Goal: Obtain resource: Download file/media

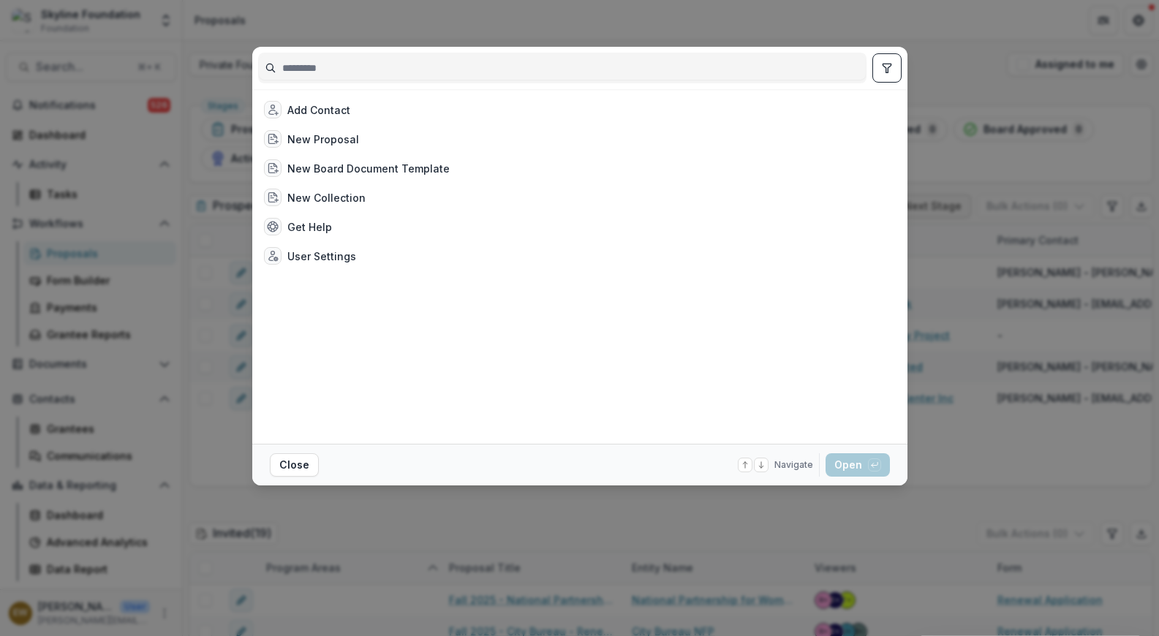
scroll to position [757, 0]
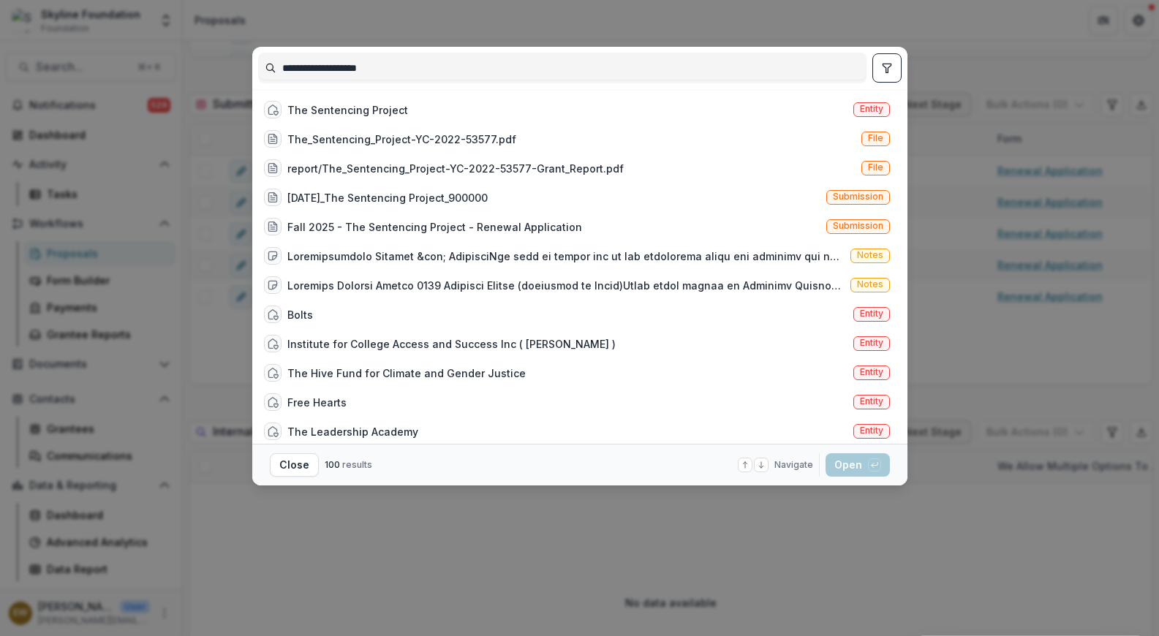
type input "**********"
click at [469, 107] on div "The Sentencing Project Entity" at bounding box center [577, 109] width 638 height 29
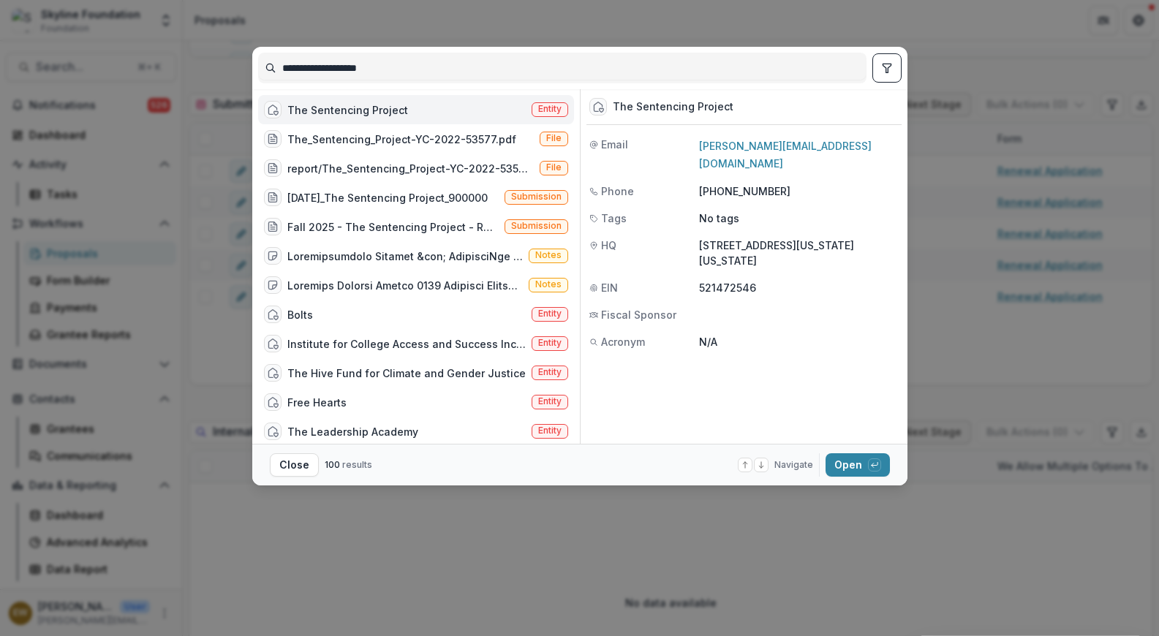
click at [856, 468] on button "Open with enter key" at bounding box center [858, 464] width 64 height 23
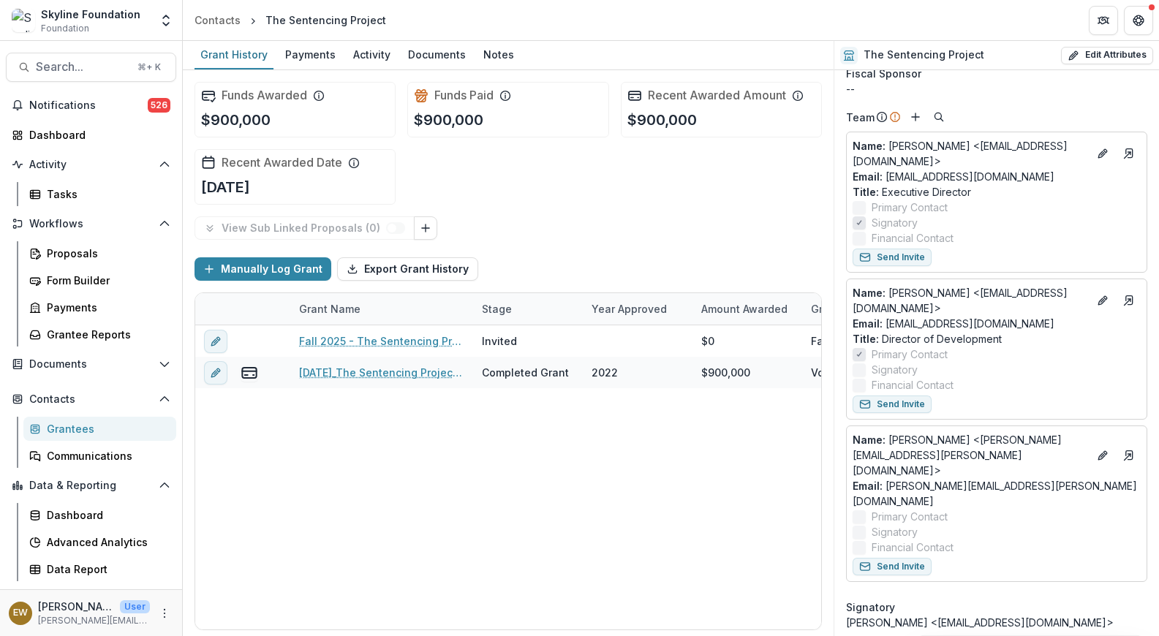
scroll to position [466, 0]
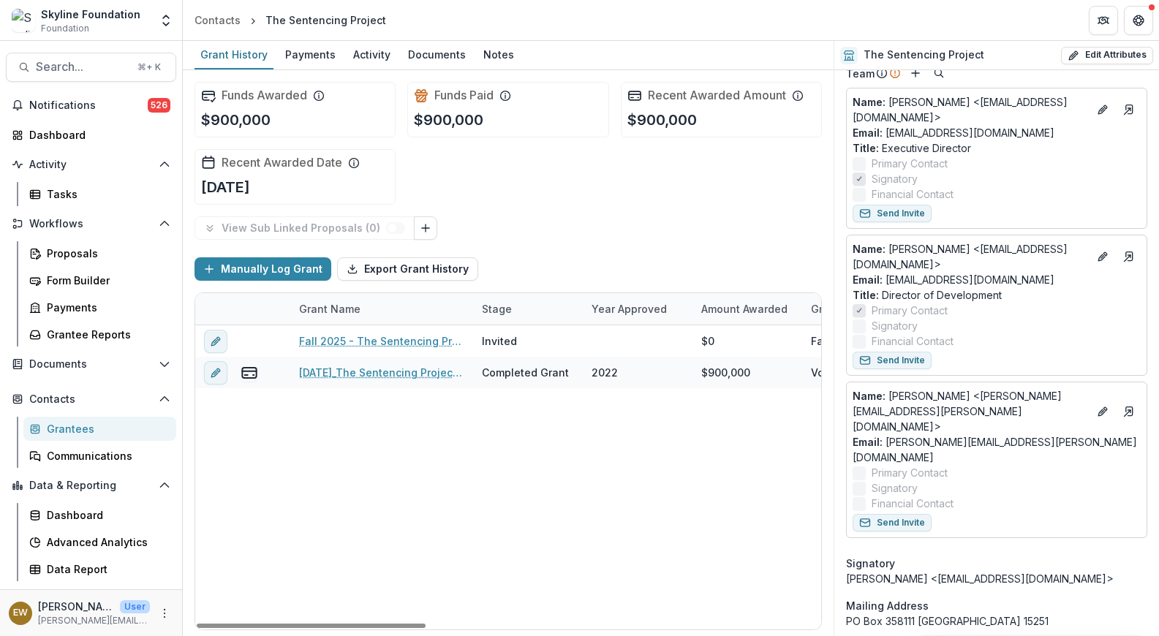
click at [376, 519] on div "Fall 2025 - The Sentencing Project - Renewal Application Invited $0 Fall 2025 -…" at bounding box center [1047, 477] width 1704 height 304
click at [403, 353] on div "Fall 2025 - The Sentencing Project - Renewal Application" at bounding box center [381, 340] width 165 height 31
click at [404, 348] on link "Fall 2025 - The Sentencing Project - Renewal Application" at bounding box center [381, 341] width 165 height 15
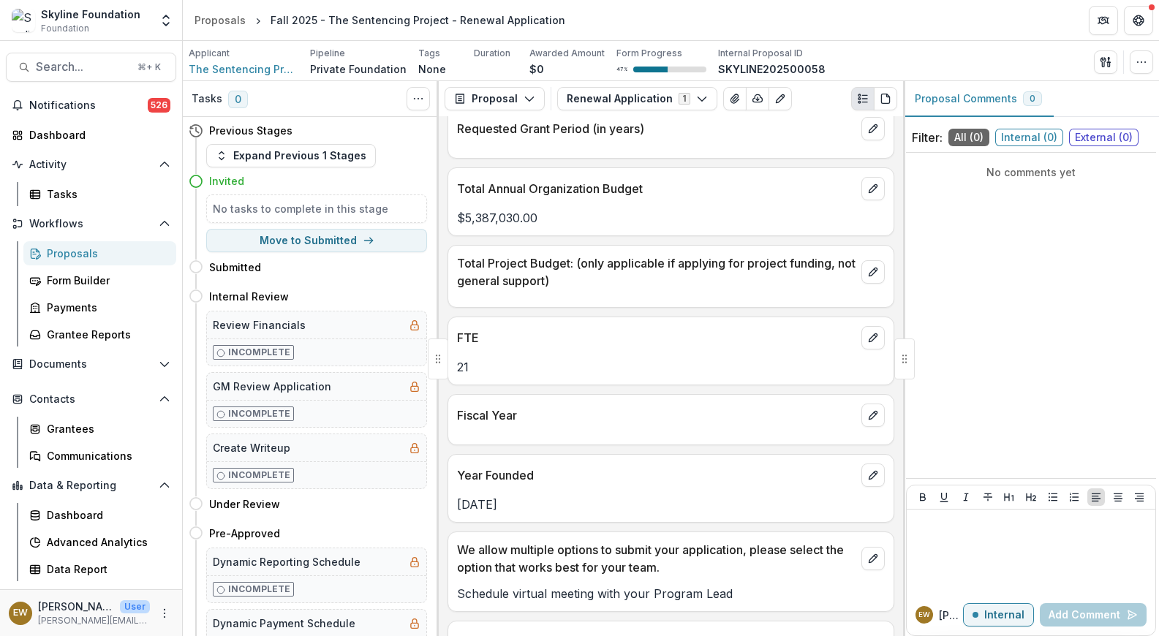
scroll to position [2326, 0]
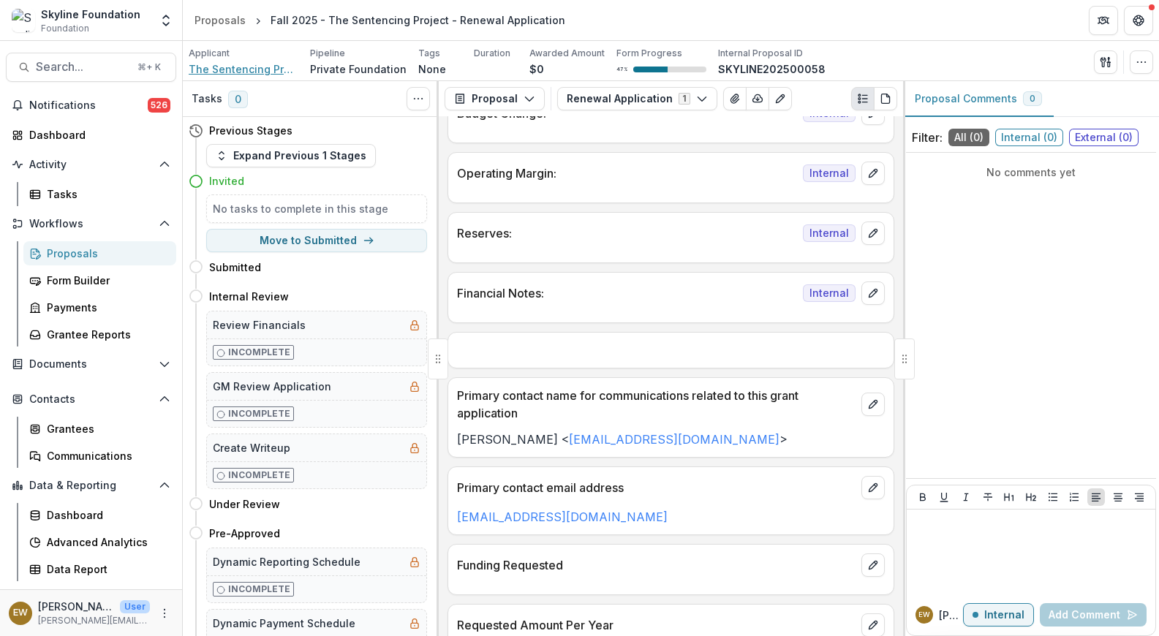
click at [225, 70] on span "The Sentencing Project" at bounding box center [244, 68] width 110 height 15
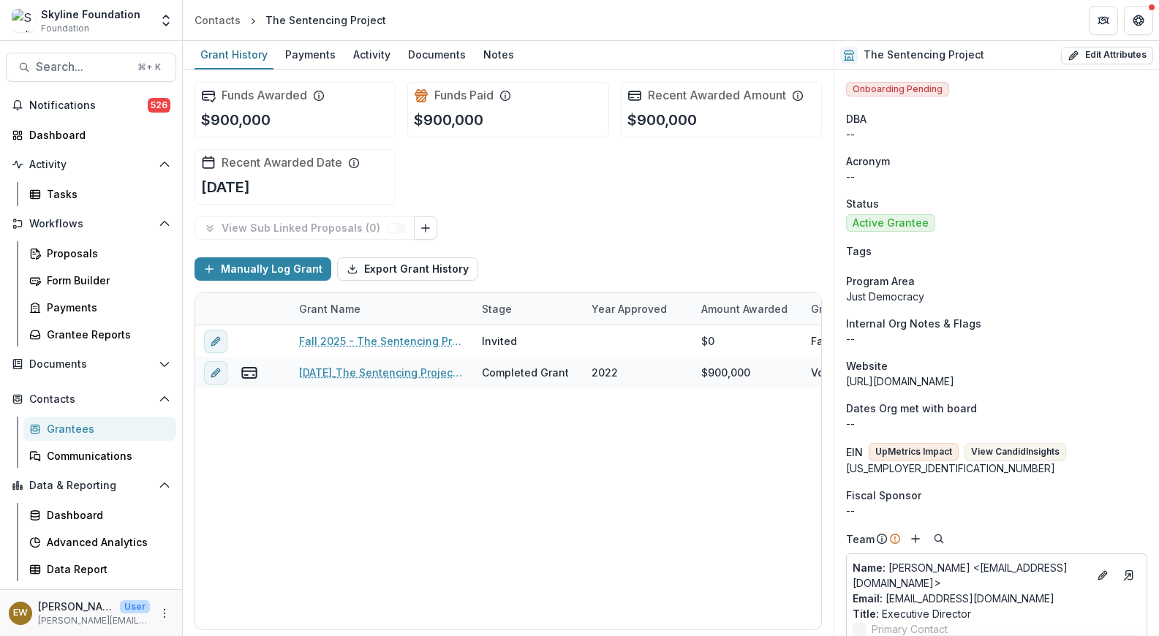
click at [441, 59] on div "Documents" at bounding box center [436, 54] width 69 height 21
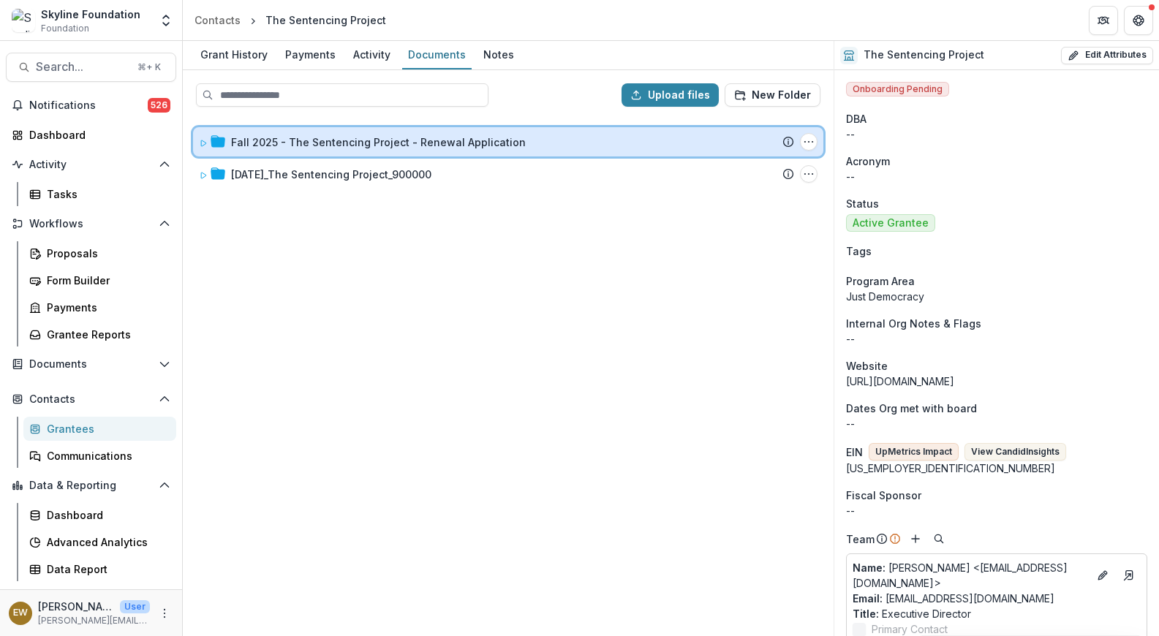
click at [193, 140] on div "Fall 2025 - The Sentencing Project - Renewal Application Submission Temelio Pro…" at bounding box center [508, 141] width 630 height 29
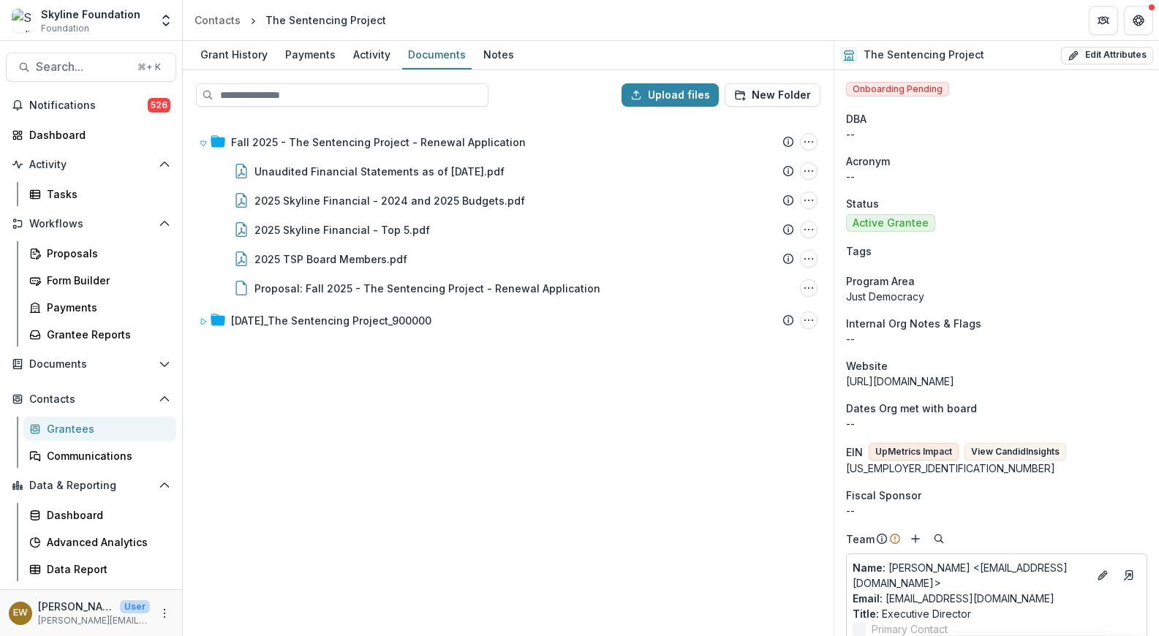
click at [371, 262] on div "2025 TSP Board Members.pdf" at bounding box center [331, 259] width 153 height 15
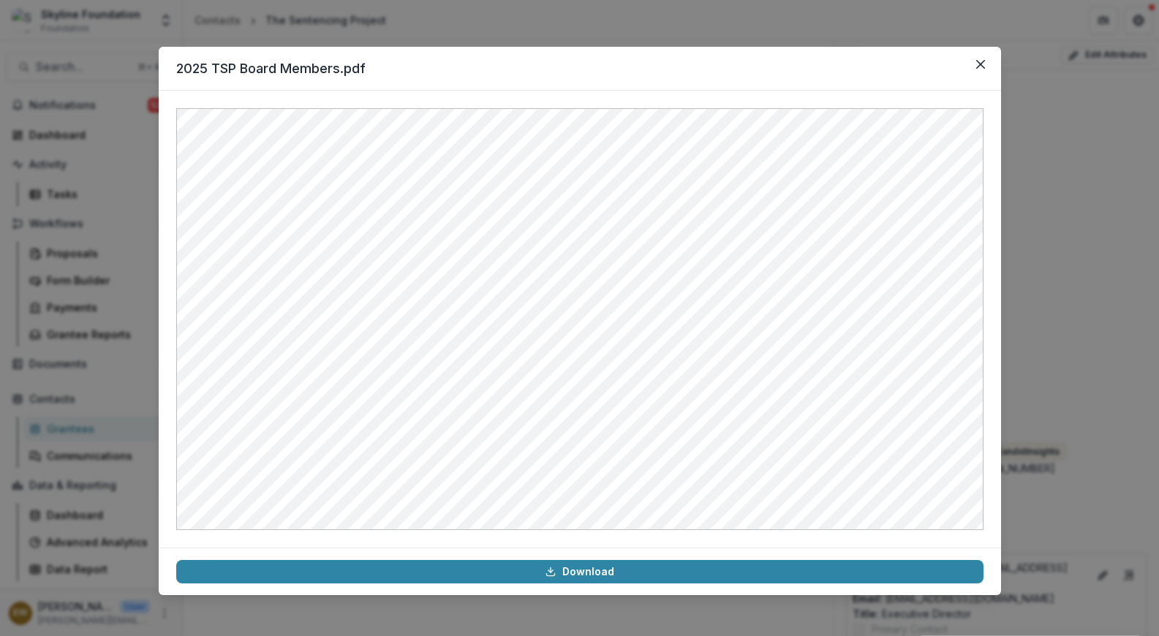
click at [973, 65] on button "Close" at bounding box center [980, 64] width 23 height 23
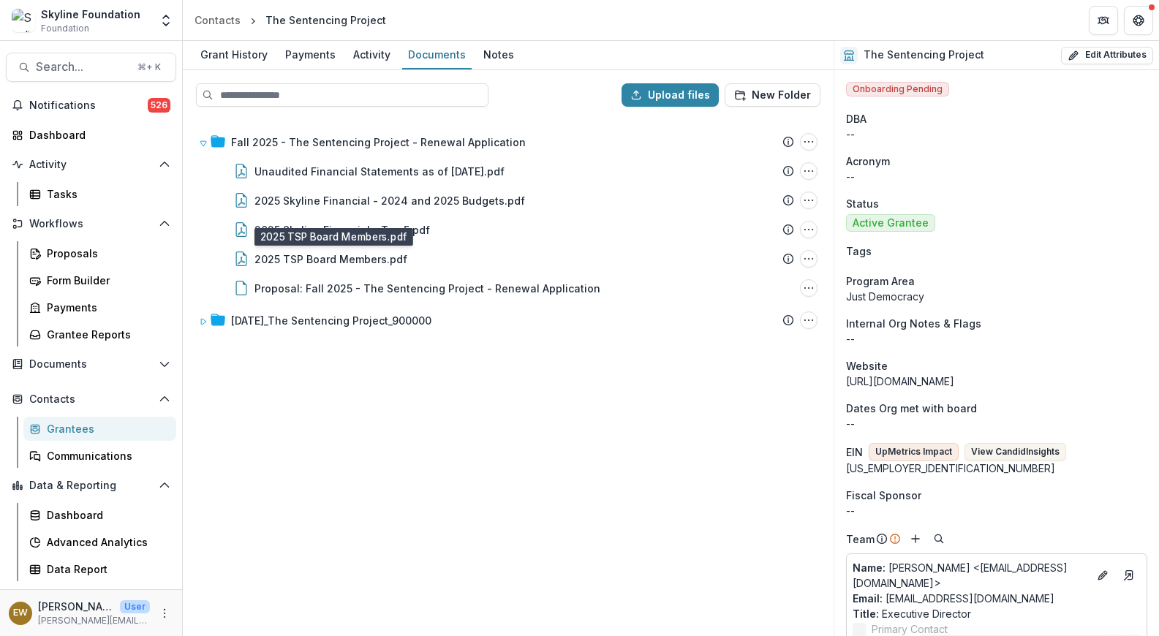
click at [383, 404] on div "Fall 2025 - The Sentencing Project - Renewal Application Submission Temelio Pro…" at bounding box center [508, 376] width 648 height 516
click at [393, 233] on div "2025 Skyline Financial - Top 5.pdf" at bounding box center [343, 229] width 176 height 15
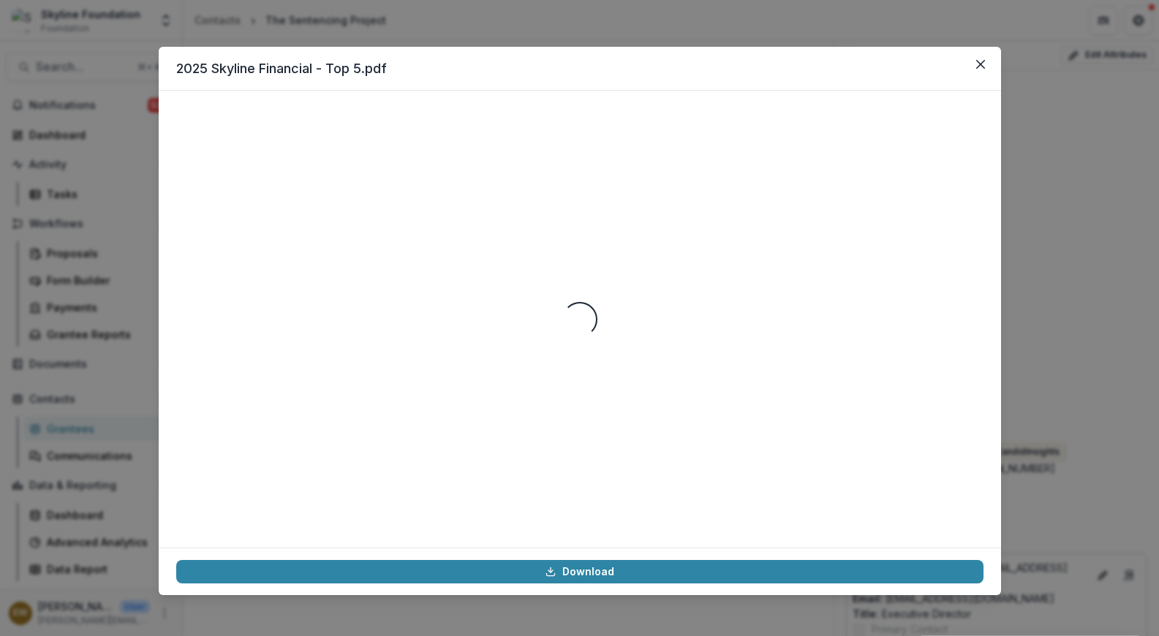
click at [393, 233] on div "Loading..." at bounding box center [579, 319] width 807 height 422
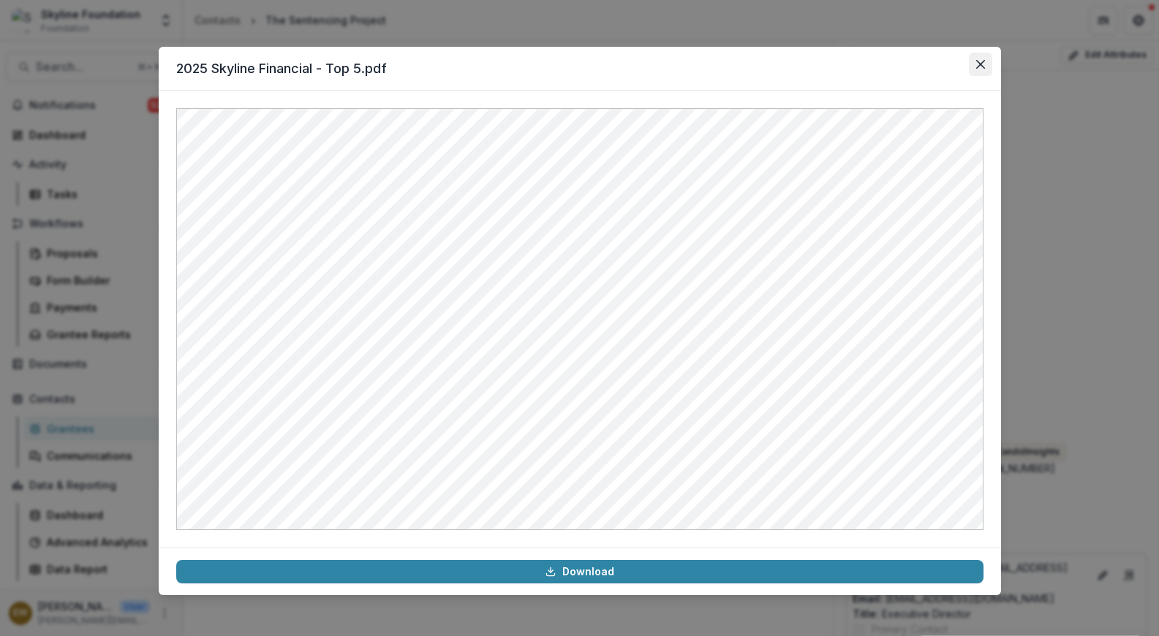
click at [977, 64] on icon "Close" at bounding box center [980, 64] width 9 height 9
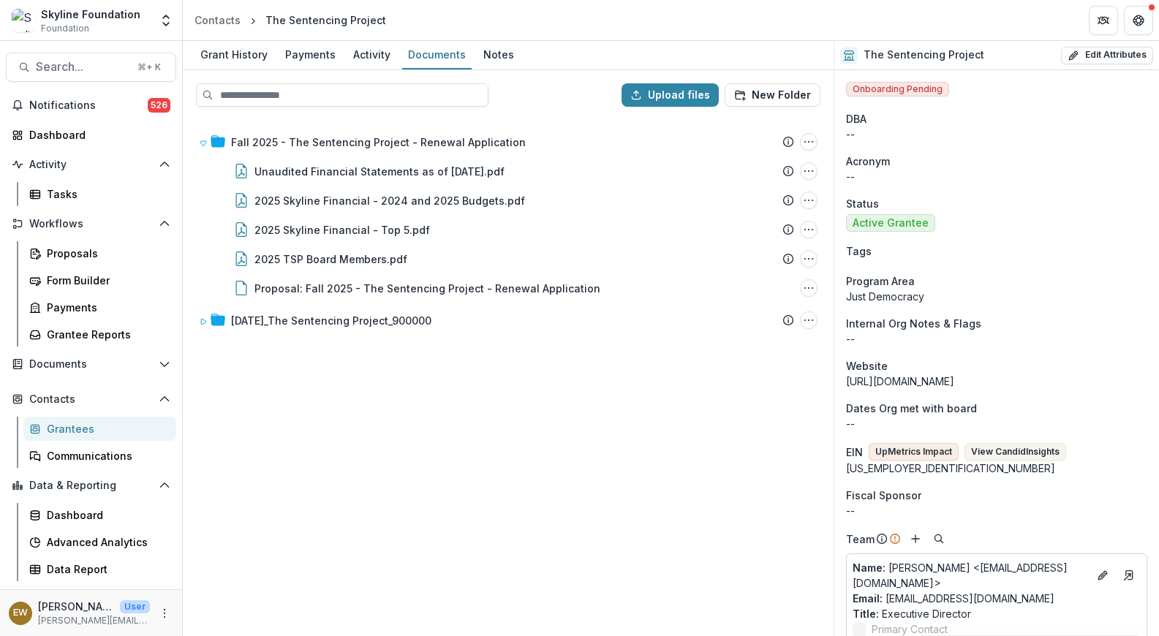
click at [363, 461] on div "Fall 2025 - The Sentencing Project - Renewal Application Submission Temelio Pro…" at bounding box center [508, 376] width 648 height 516
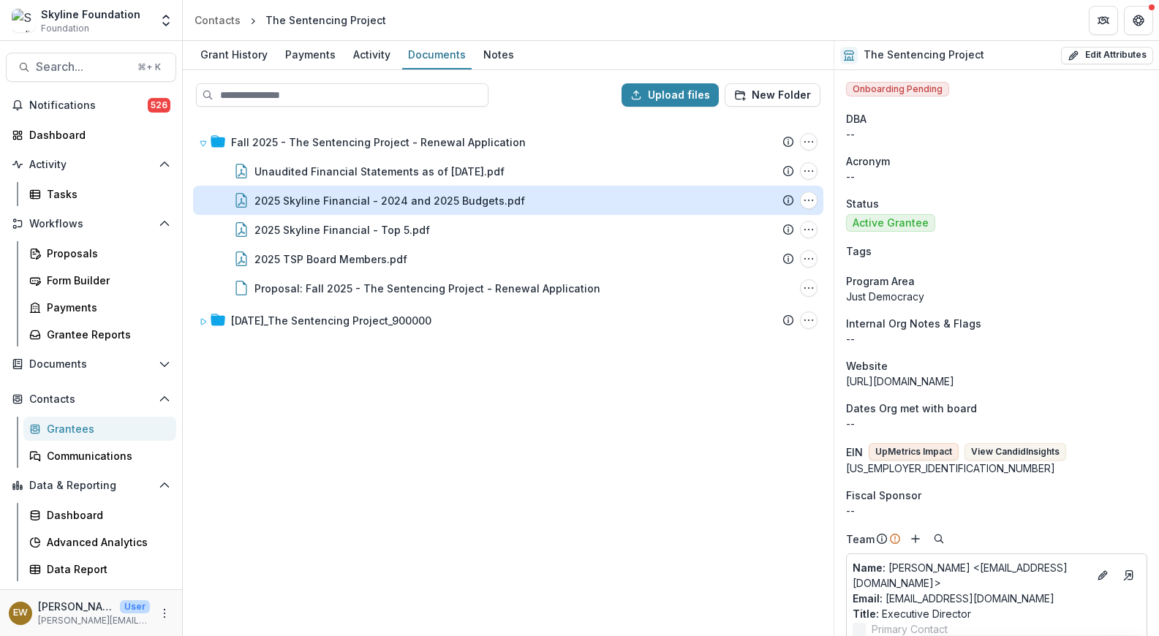
drag, startPoint x: 977, startPoint y: 64, endPoint x: 363, endPoint y: 202, distance: 629.5
click at [363, 202] on div "2025 Skyline Financial - 2024 and 2025 Budgets.pdf" at bounding box center [390, 200] width 271 height 15
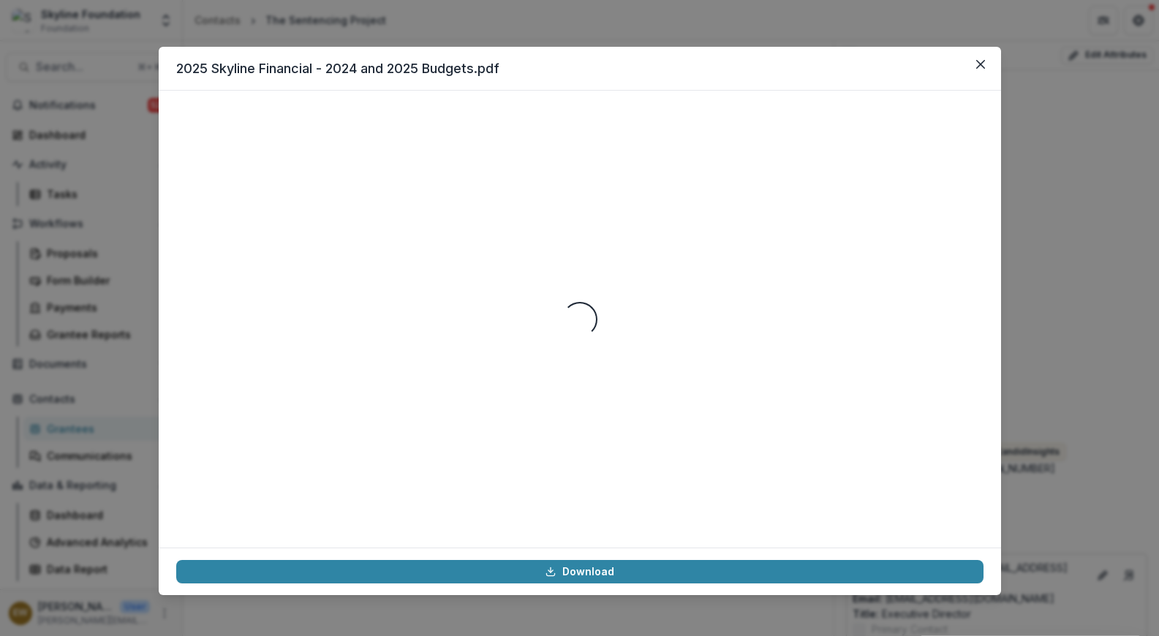
click at [363, 202] on div "Loading..." at bounding box center [579, 319] width 807 height 422
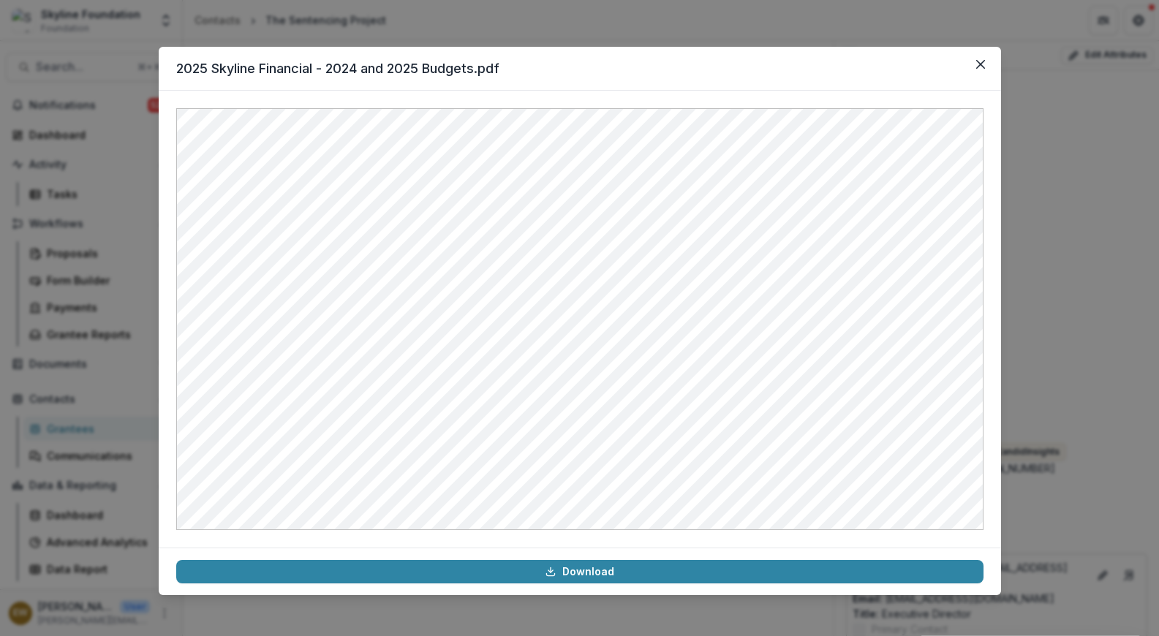
click at [439, 32] on div "2025 Skyline Financial - 2024 and 2025 Budgets.pdf Download" at bounding box center [579, 318] width 1159 height 636
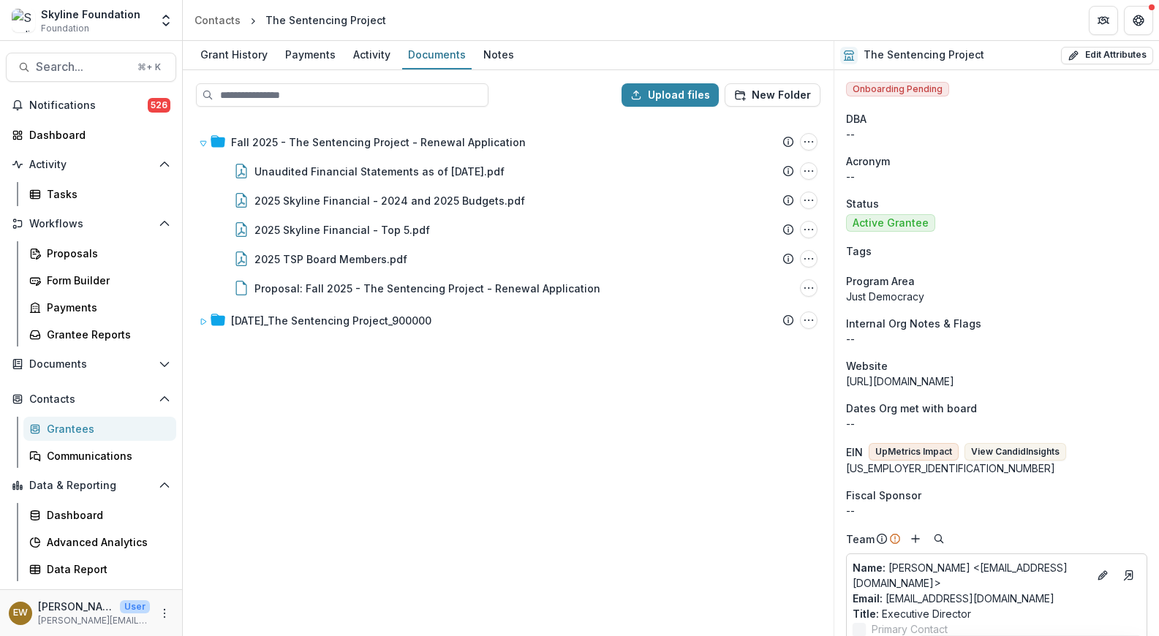
click at [317, 18] on div "The Sentencing Project" at bounding box center [325, 19] width 121 height 15
click at [313, 21] on div "The Sentencing Project" at bounding box center [325, 19] width 121 height 15
click at [225, 57] on div "Grant History" at bounding box center [234, 54] width 79 height 21
